Goal: Use online tool/utility: Utilize a website feature to perform a specific function

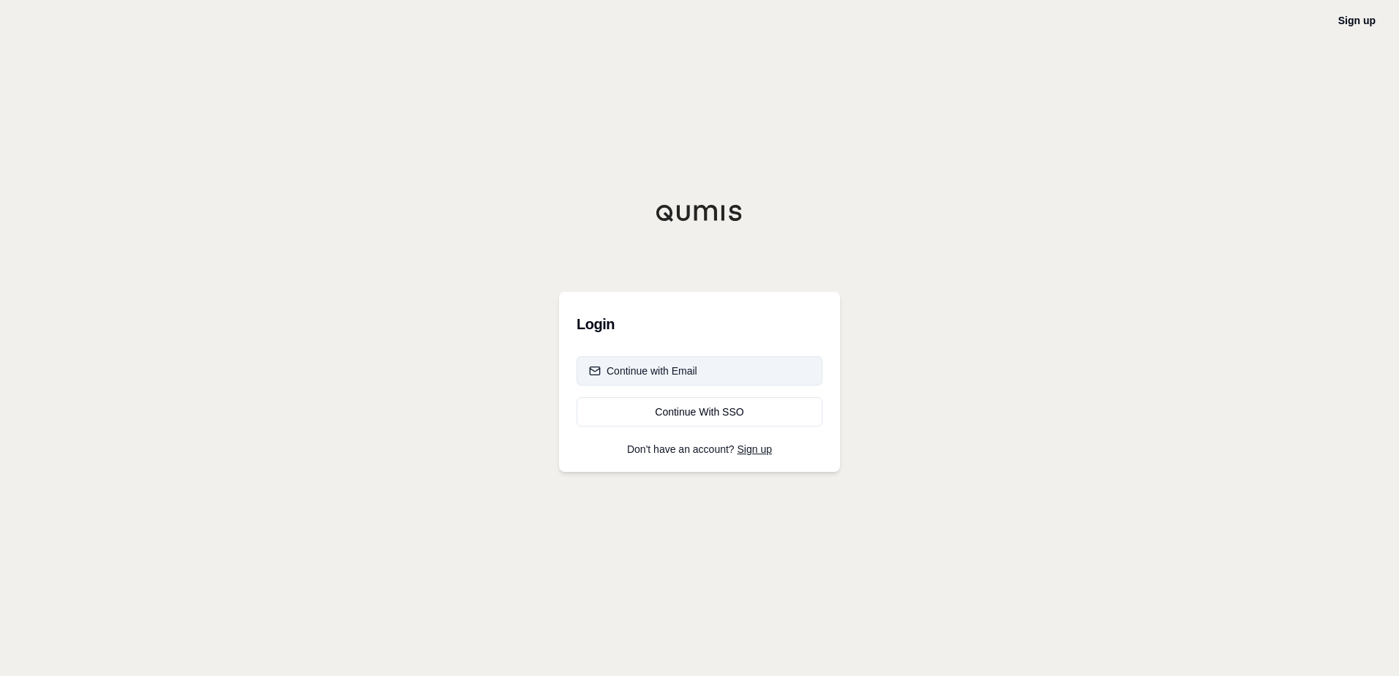
click at [691, 358] on button "Continue with Email" at bounding box center [699, 370] width 246 height 29
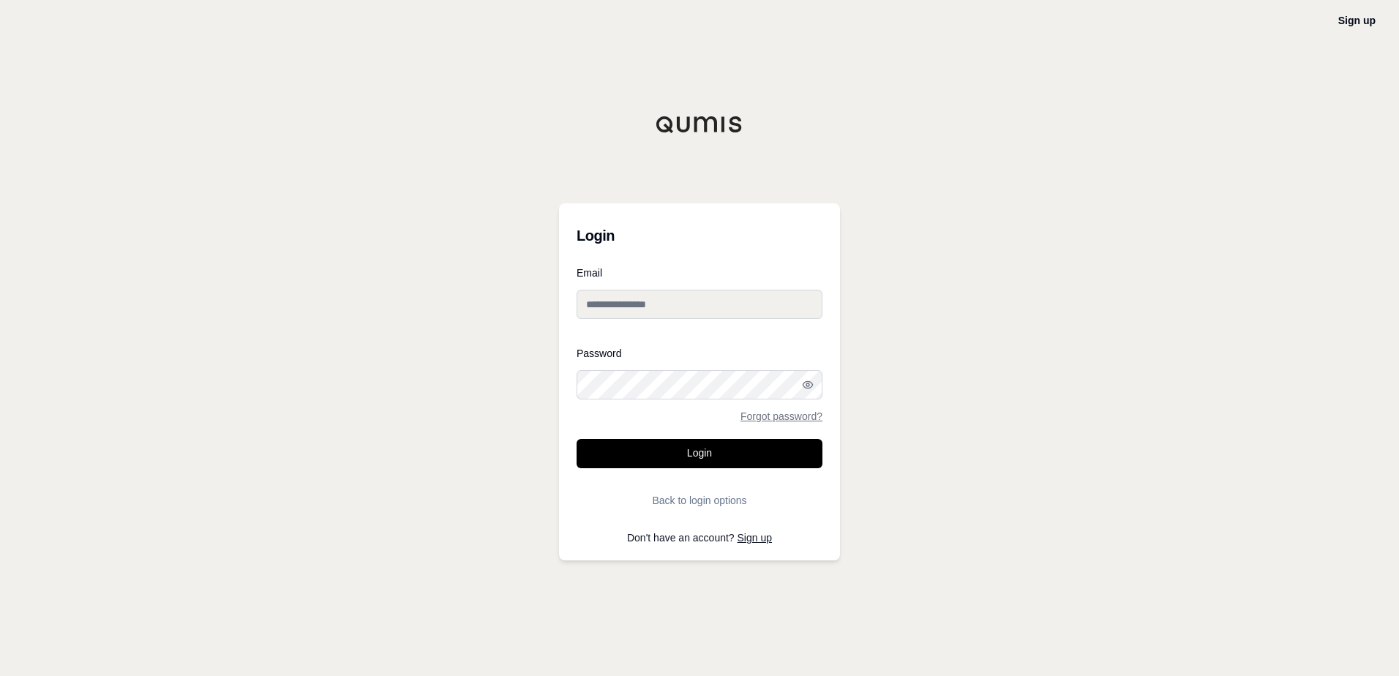
click at [600, 309] on input "Email" at bounding box center [699, 304] width 246 height 29
type input "**********"
click at [691, 449] on button "Login" at bounding box center [699, 453] width 246 height 29
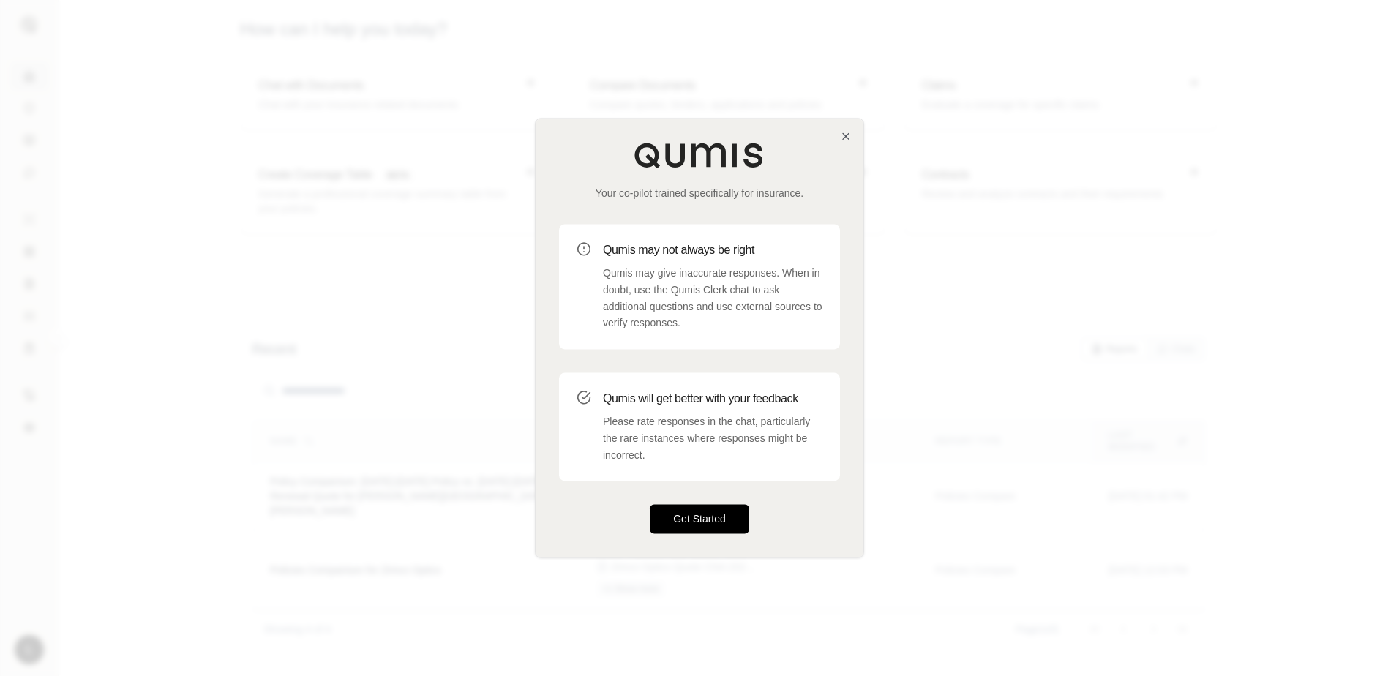
click at [707, 511] on button "Get Started" at bounding box center [699, 519] width 99 height 29
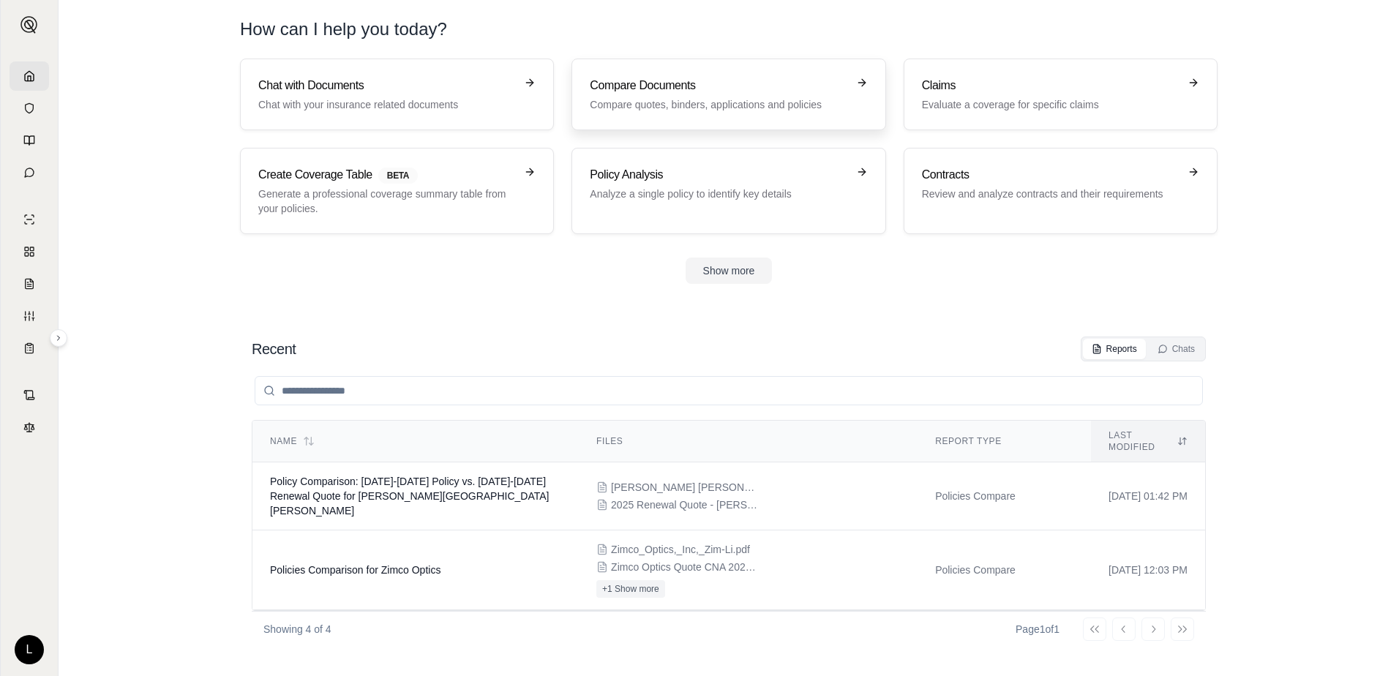
click at [690, 93] on h3 "Compare Documents" at bounding box center [718, 86] width 257 height 18
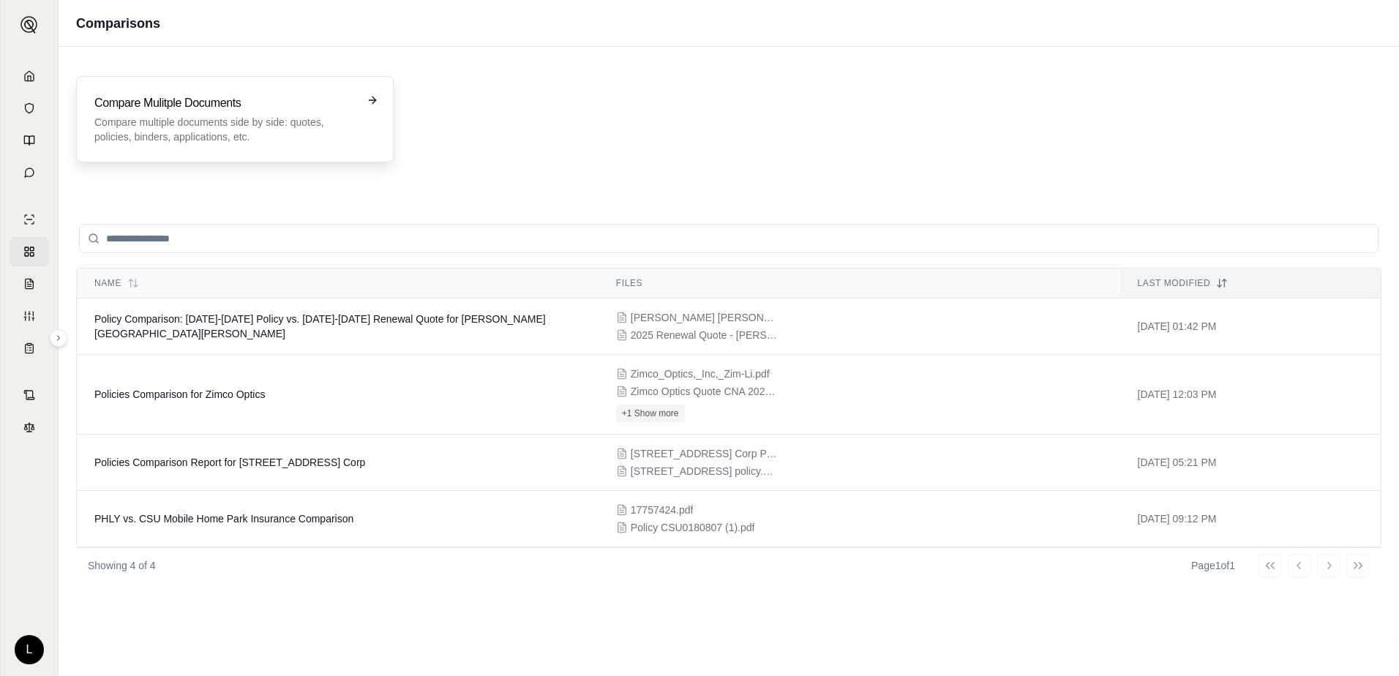
click at [374, 97] on icon at bounding box center [373, 100] width 12 height 12
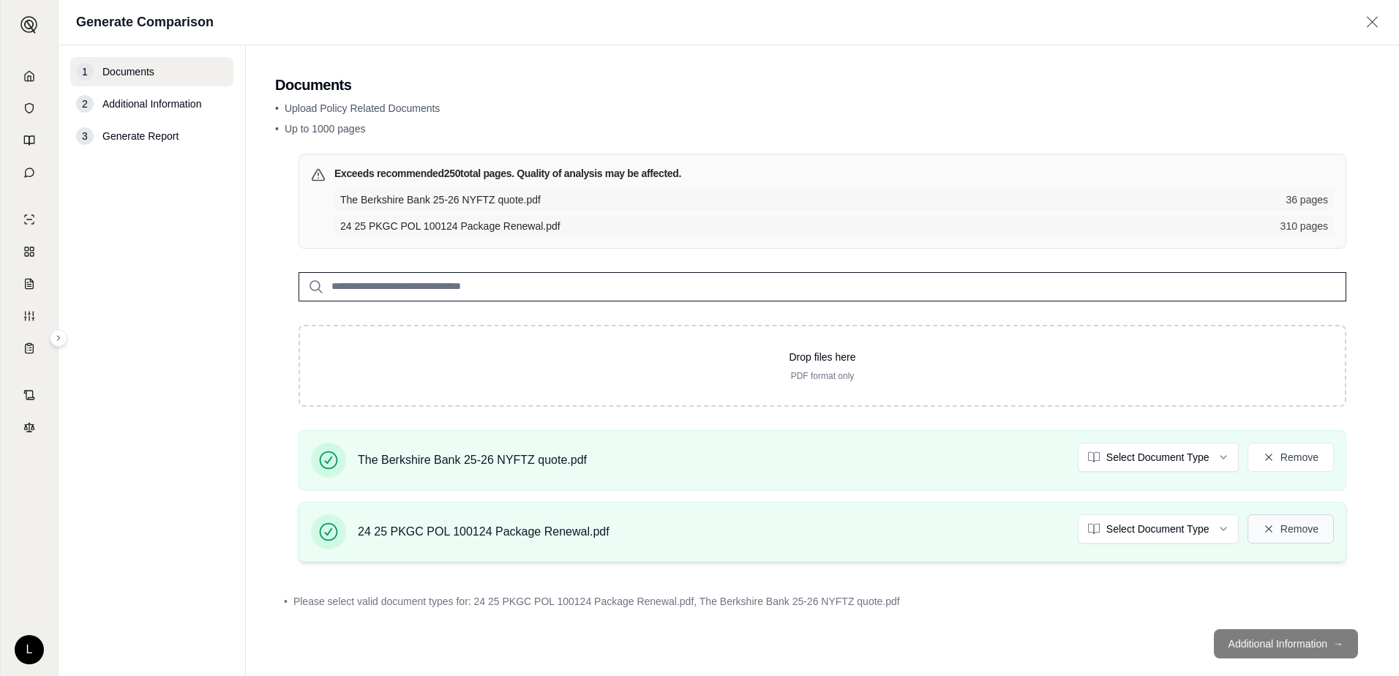
click at [1265, 527] on icon at bounding box center [1268, 528] width 7 height 7
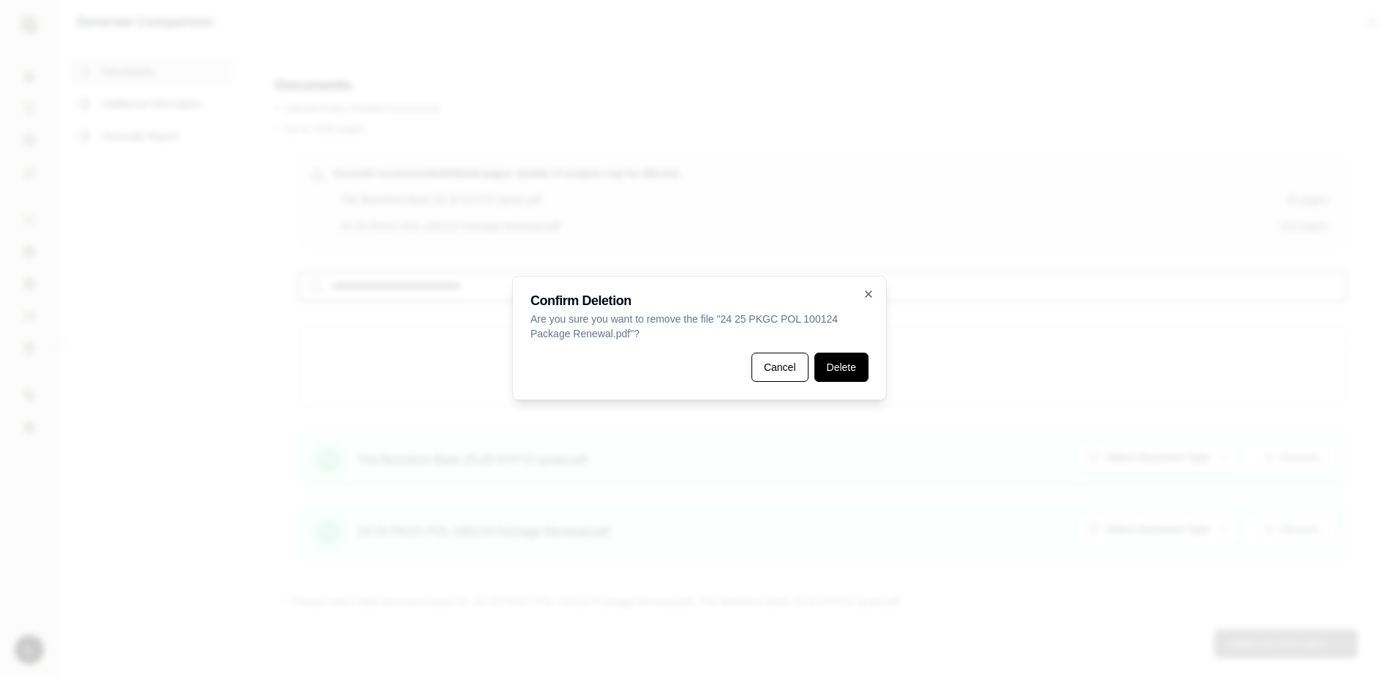
click at [844, 362] on button "Delete" at bounding box center [841, 367] width 54 height 29
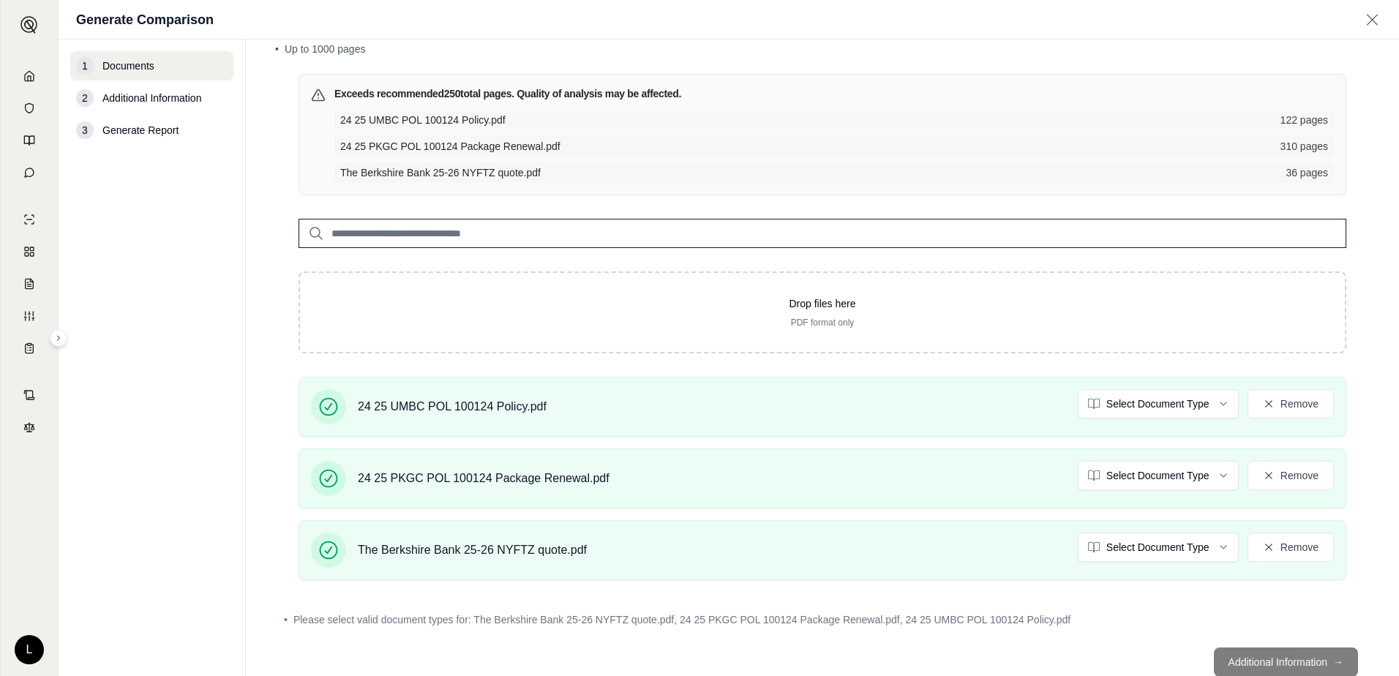
scroll to position [116, 0]
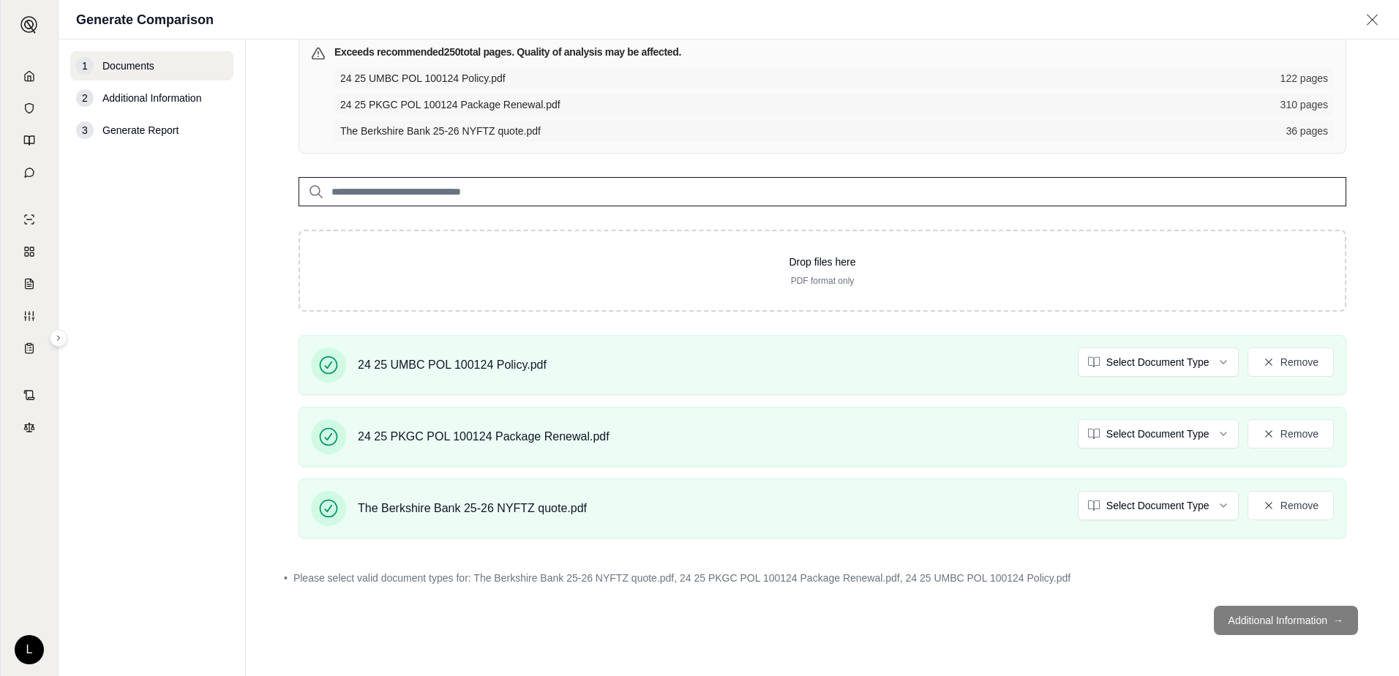
click at [1072, 617] on footer "Additional Information →" at bounding box center [822, 620] width 1094 height 53
click at [1271, 621] on footer "Additional Information →" at bounding box center [822, 620] width 1094 height 53
click at [1024, 582] on span "Please select valid document types for: The Berkshire Bank 25-26 NYFTZ quote.pd…" at bounding box center [681, 578] width 777 height 15
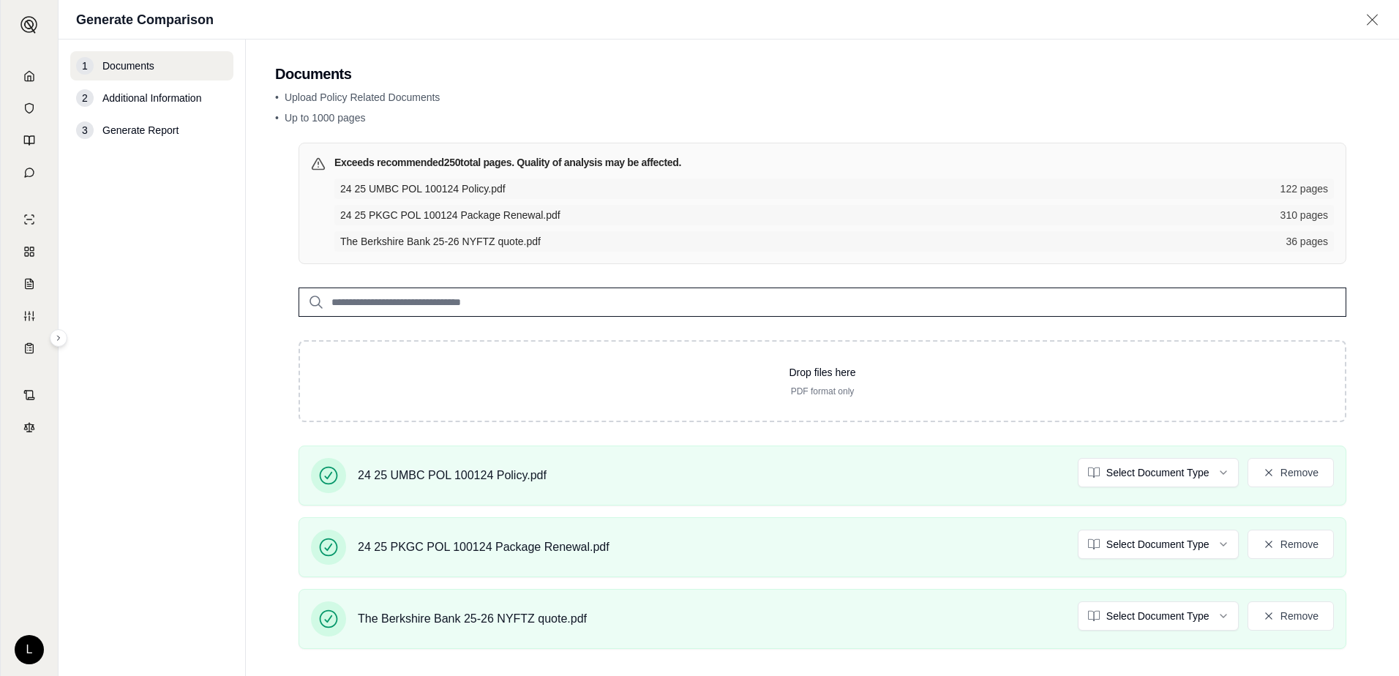
scroll to position [0, 0]
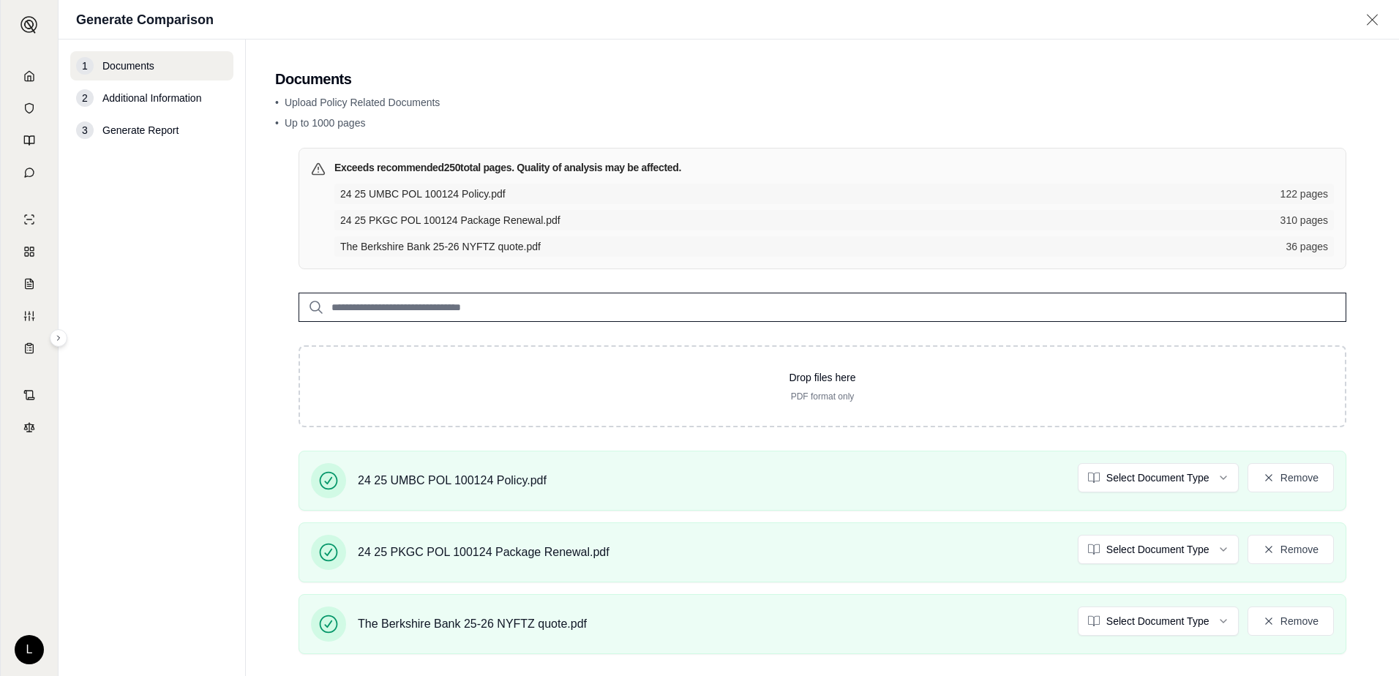
click at [669, 187] on span "24 25 UMBC POL 100124 Policy.pdf" at bounding box center [805, 194] width 931 height 15
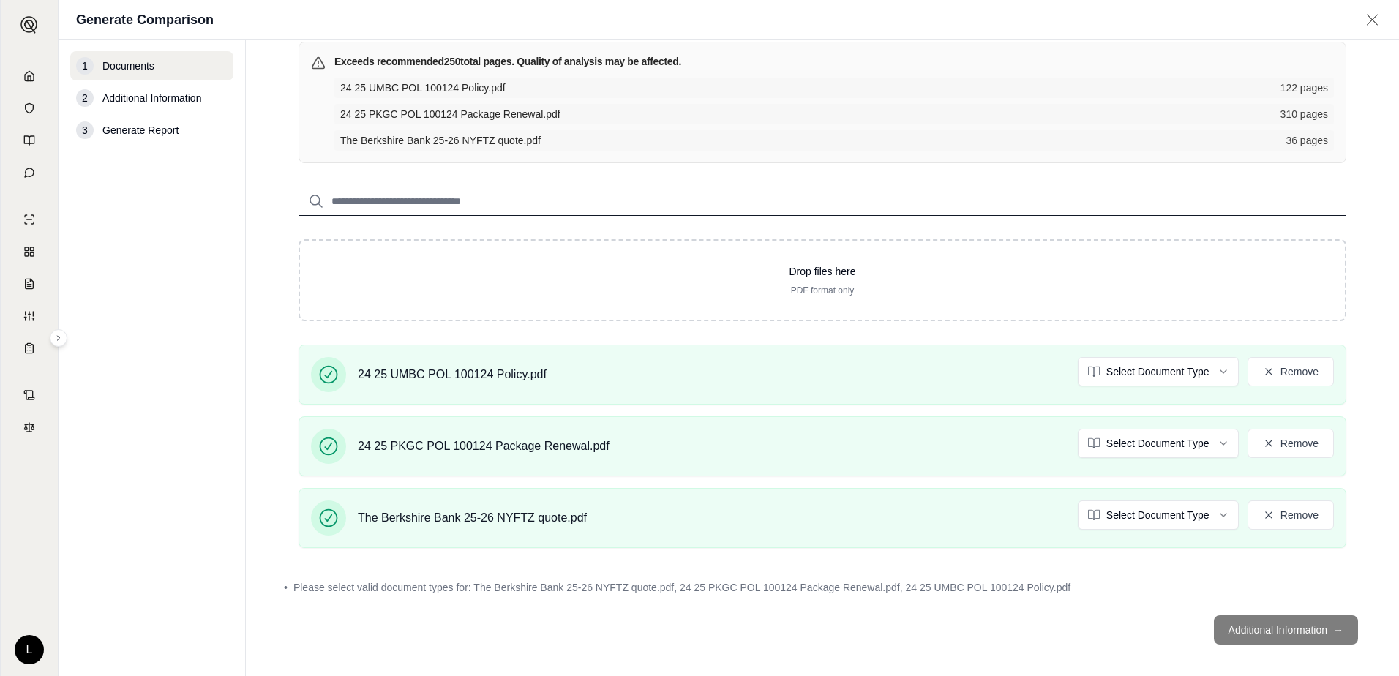
scroll to position [116, 0]
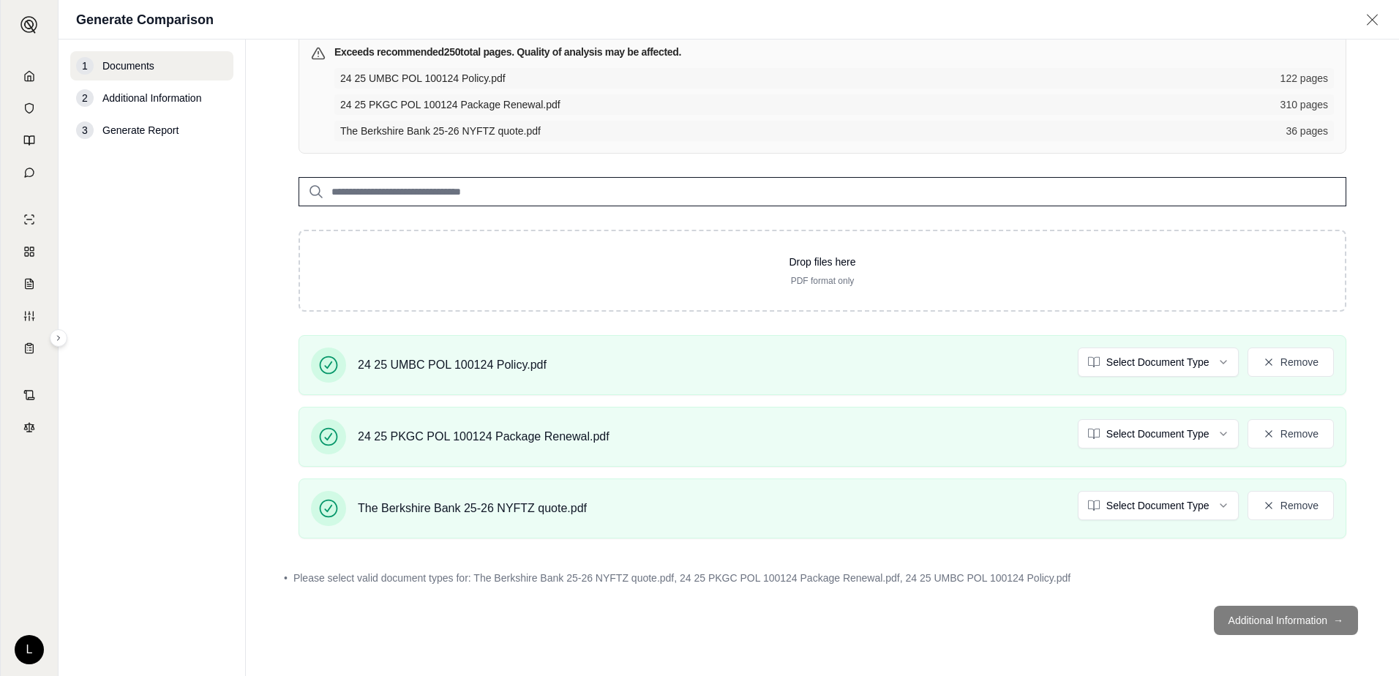
click at [1286, 621] on footer "Additional Information →" at bounding box center [822, 620] width 1094 height 53
click at [1211, 364] on html "L Generate Comparison 1 Documents 2 Additional Information 3 Generate Report Do…" at bounding box center [699, 338] width 1399 height 676
click at [1211, 435] on html "L Generate Comparison 1 Documents 2 Additional Information 3 Generate Report Do…" at bounding box center [699, 338] width 1399 height 676
click at [1209, 432] on html "L Generate Comparison 1 Documents 2 Additional Information 3 Generate Report Do…" at bounding box center [699, 338] width 1399 height 676
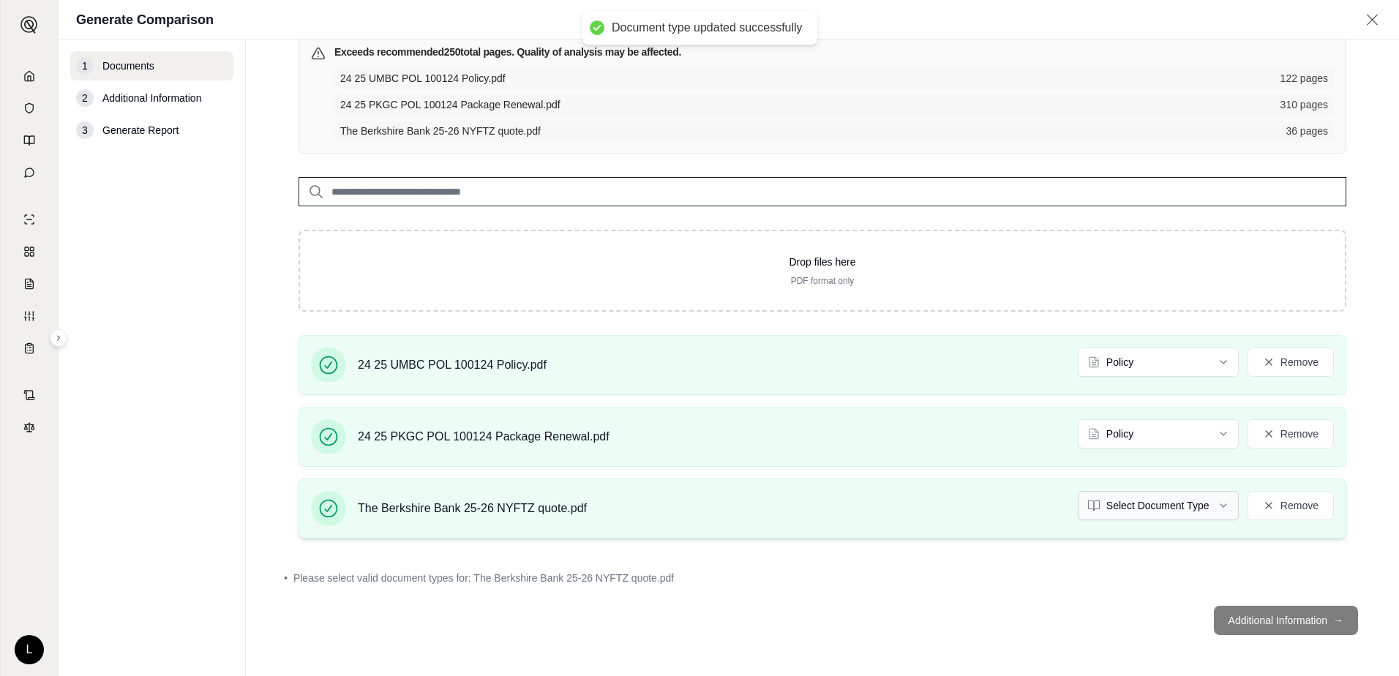
click at [1211, 505] on html "Document type updated successfully L Generate Comparison 1 Documents 2 Addition…" at bounding box center [699, 338] width 1399 height 676
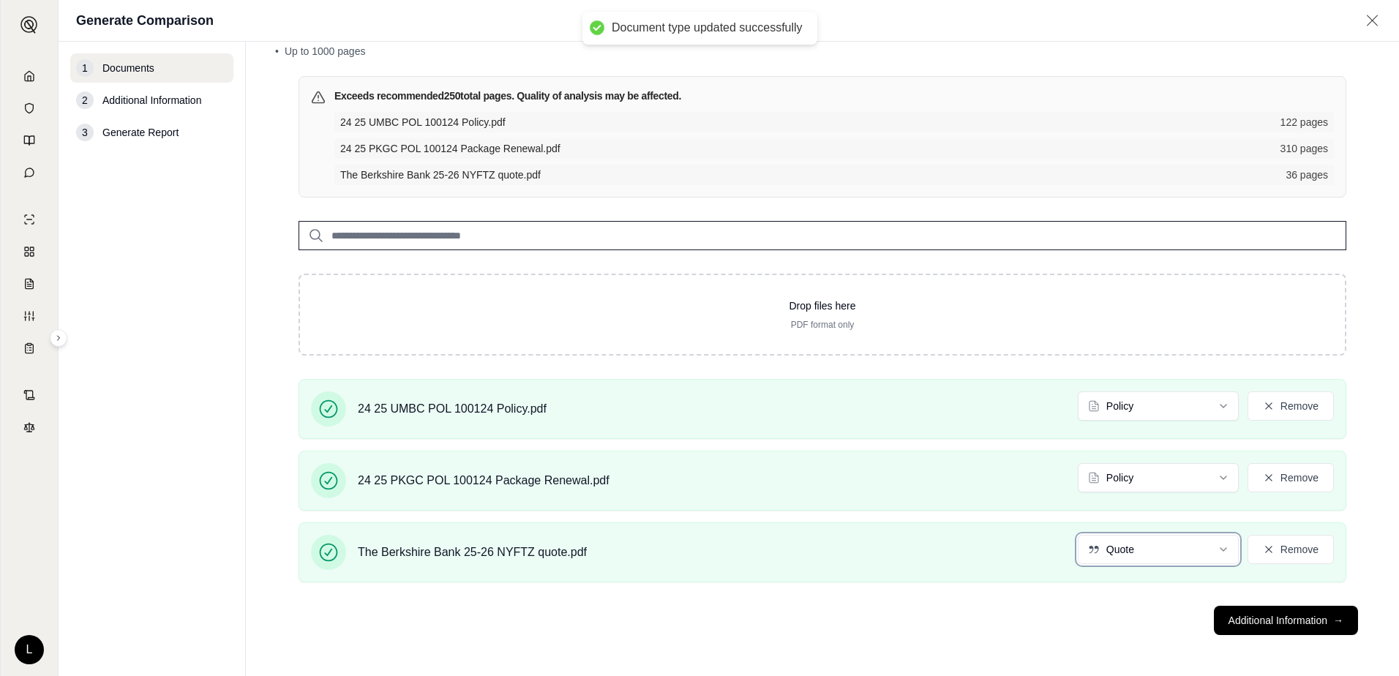
scroll to position [74, 0]
click at [1293, 618] on button "Additional Information →" at bounding box center [1286, 620] width 144 height 29
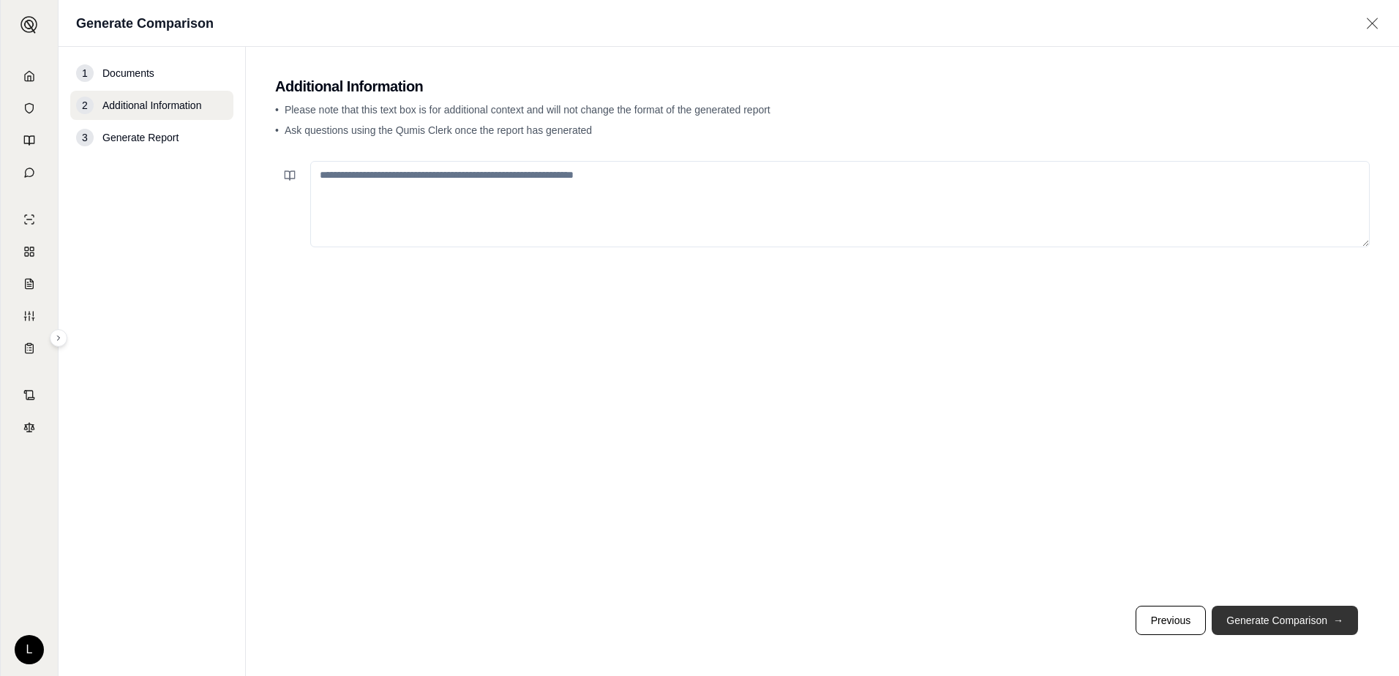
scroll to position [0, 0]
click at [317, 176] on textarea at bounding box center [839, 204] width 1059 height 86
type textarea "**********"
click at [1278, 618] on button "Generate Comparison →" at bounding box center [1284, 620] width 146 height 29
